Goal: Task Accomplishment & Management: Manage account settings

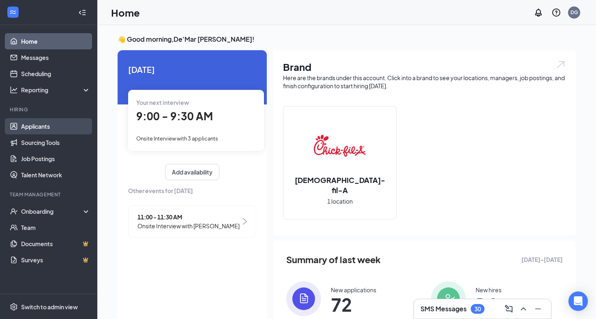
click at [35, 126] on link "Applicants" at bounding box center [55, 126] width 69 height 16
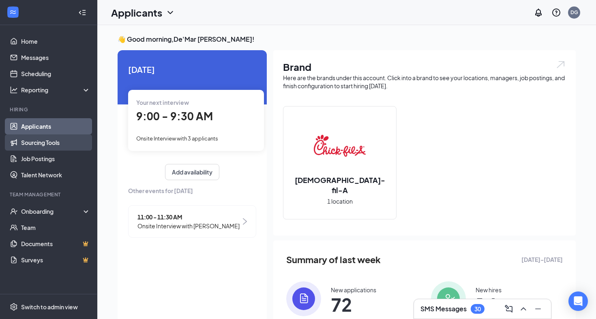
click at [36, 141] on link "Sourcing Tools" at bounding box center [55, 143] width 69 height 16
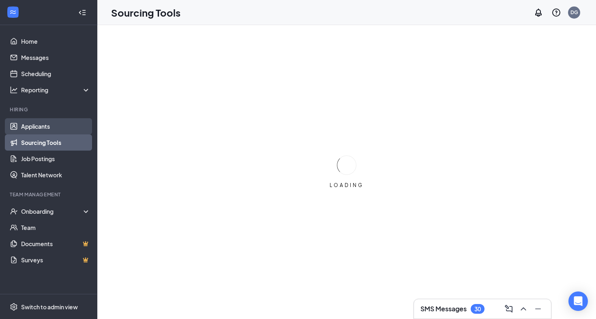
click at [36, 127] on link "Applicants" at bounding box center [55, 126] width 69 height 16
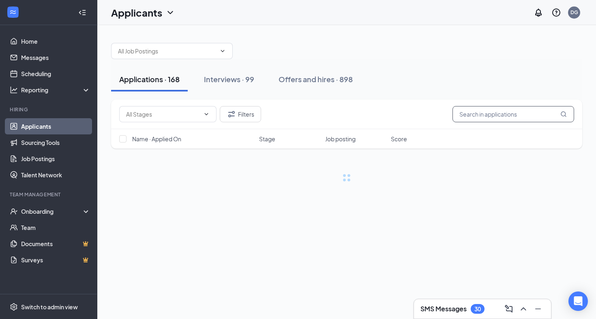
click at [495, 115] on input "text" at bounding box center [513, 114] width 122 height 16
type input "[PERSON_NAME]"
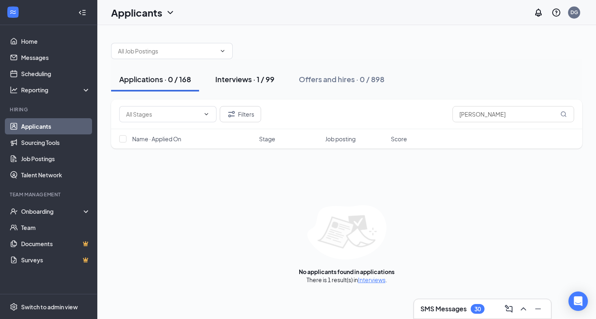
click at [249, 84] on div "Interviews · 1 / 99" at bounding box center [244, 79] width 59 height 10
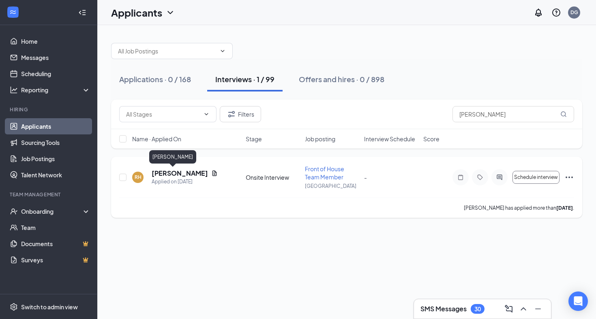
click at [187, 171] on h5 "[PERSON_NAME]" at bounding box center [180, 173] width 56 height 9
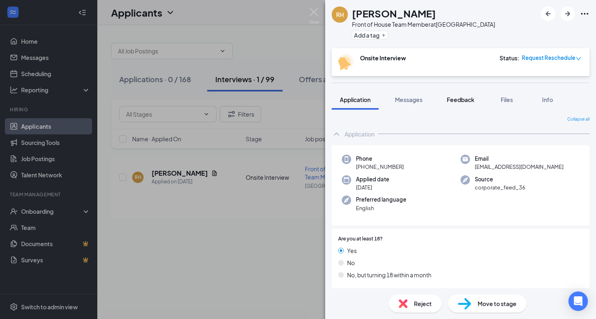
click at [464, 102] on span "Feedback" at bounding box center [461, 99] width 28 height 7
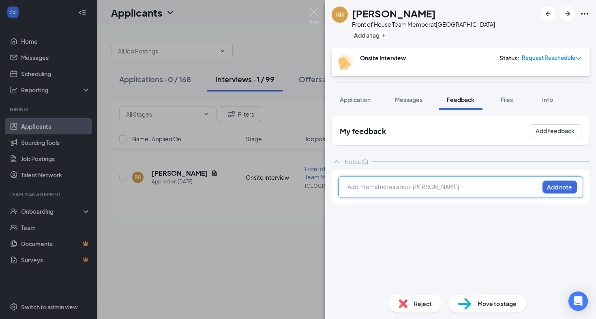
click at [372, 185] on div at bounding box center [443, 187] width 191 height 9
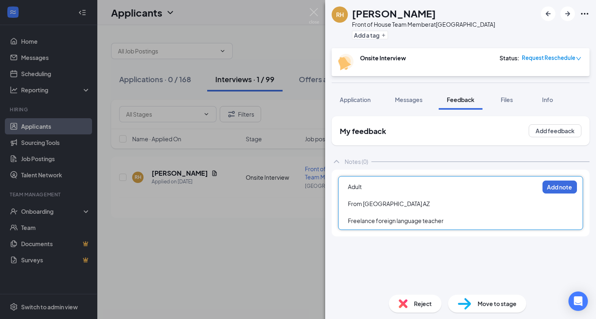
click at [383, 204] on span "From [GEOGRAPHIC_DATA] AZ" at bounding box center [389, 203] width 82 height 7
click at [451, 220] on div "Freelance foreign language teacher" at bounding box center [443, 221] width 191 height 9
click at [393, 219] on span "Freelance foreign language teacher" at bounding box center [396, 220] width 96 height 7
click at [410, 222] on span "Freelance ESL language teacher" at bounding box center [391, 220] width 86 height 7
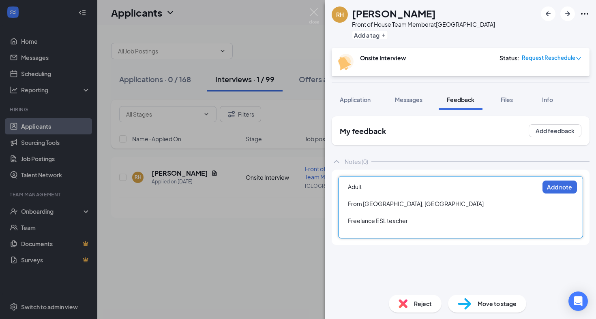
click at [388, 235] on div "Adult From [GEOGRAPHIC_DATA], [GEOGRAPHIC_DATA] Freelance ESL teacher Add note" at bounding box center [460, 207] width 245 height 62
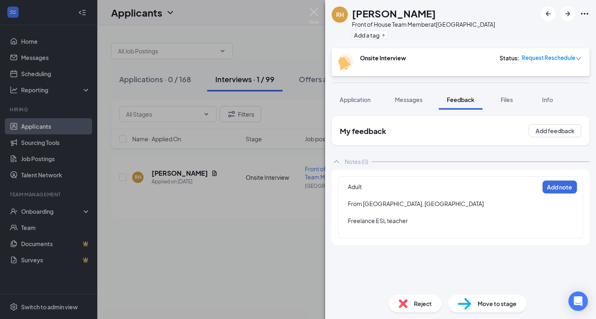
click at [380, 231] on div at bounding box center [443, 229] width 191 height 9
click at [356, 240] on div at bounding box center [443, 238] width 191 height 9
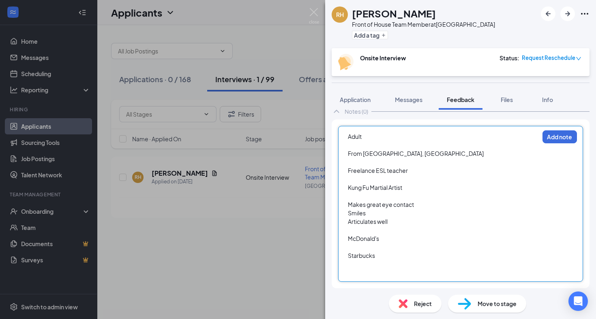
scroll to position [50, 0]
click at [554, 137] on button "Add note" at bounding box center [559, 136] width 34 height 13
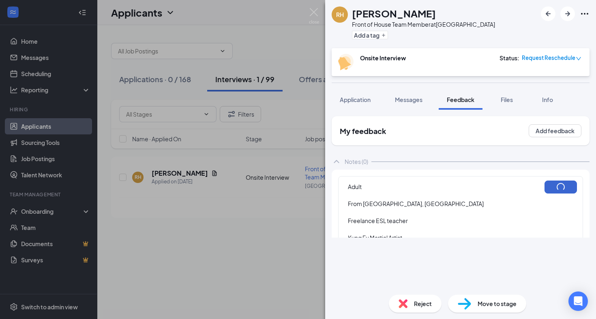
scroll to position [0, 0]
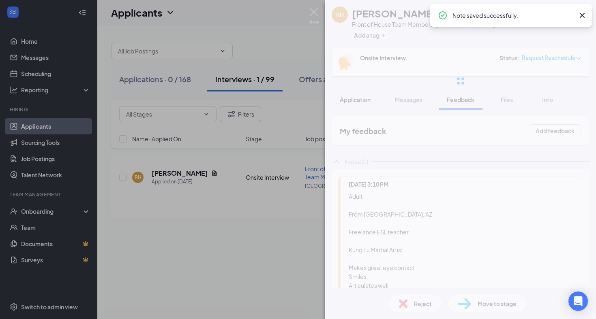
click at [356, 100] on div at bounding box center [460, 81] width 271 height 162
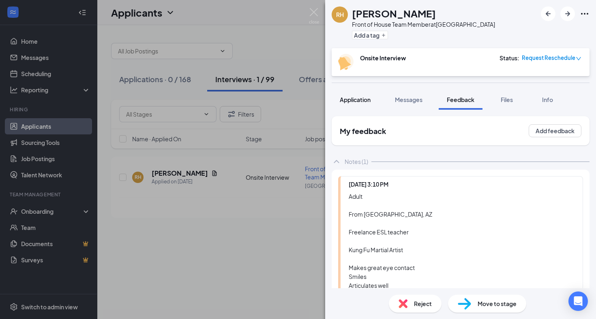
click at [366, 94] on button "Application" at bounding box center [354, 100] width 47 height 20
